Goal: Navigation & Orientation: Find specific page/section

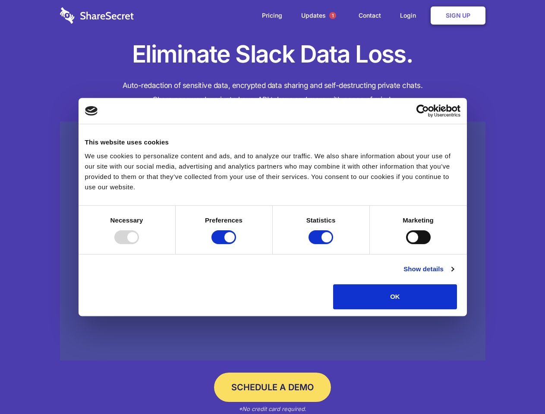
click at [139, 244] on div at bounding box center [126, 237] width 25 height 14
click at [236, 244] on input "Preferences" at bounding box center [223, 237] width 25 height 14
checkbox input "false"
click at [322, 244] on input "Statistics" at bounding box center [321, 237] width 25 height 14
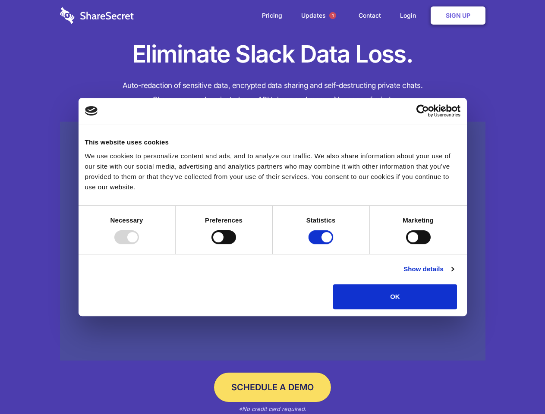
checkbox input "false"
click at [406, 244] on input "Marketing" at bounding box center [418, 237] width 25 height 14
checkbox input "true"
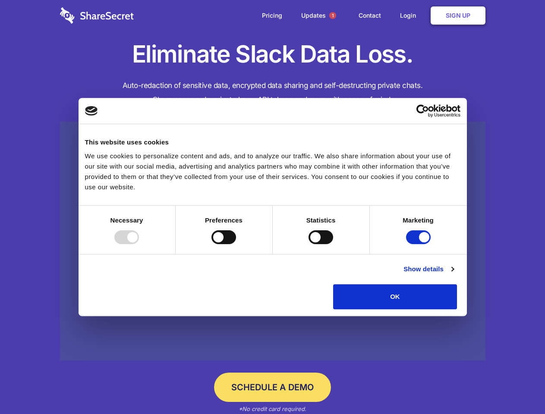
click at [454, 274] on link "Show details" at bounding box center [429, 269] width 50 height 10
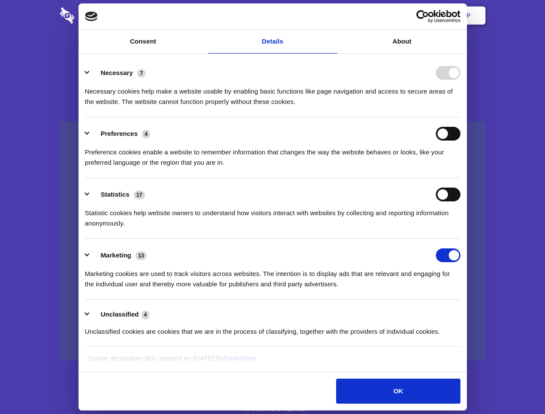
click at [461, 117] on li "Necessary 7 Necessary cookies help make a website usable by enabling basic func…" at bounding box center [272, 87] width 375 height 61
click at [332, 16] on span "1" at bounding box center [332, 15] width 7 height 7
